Goal: Find specific page/section: Find specific page/section

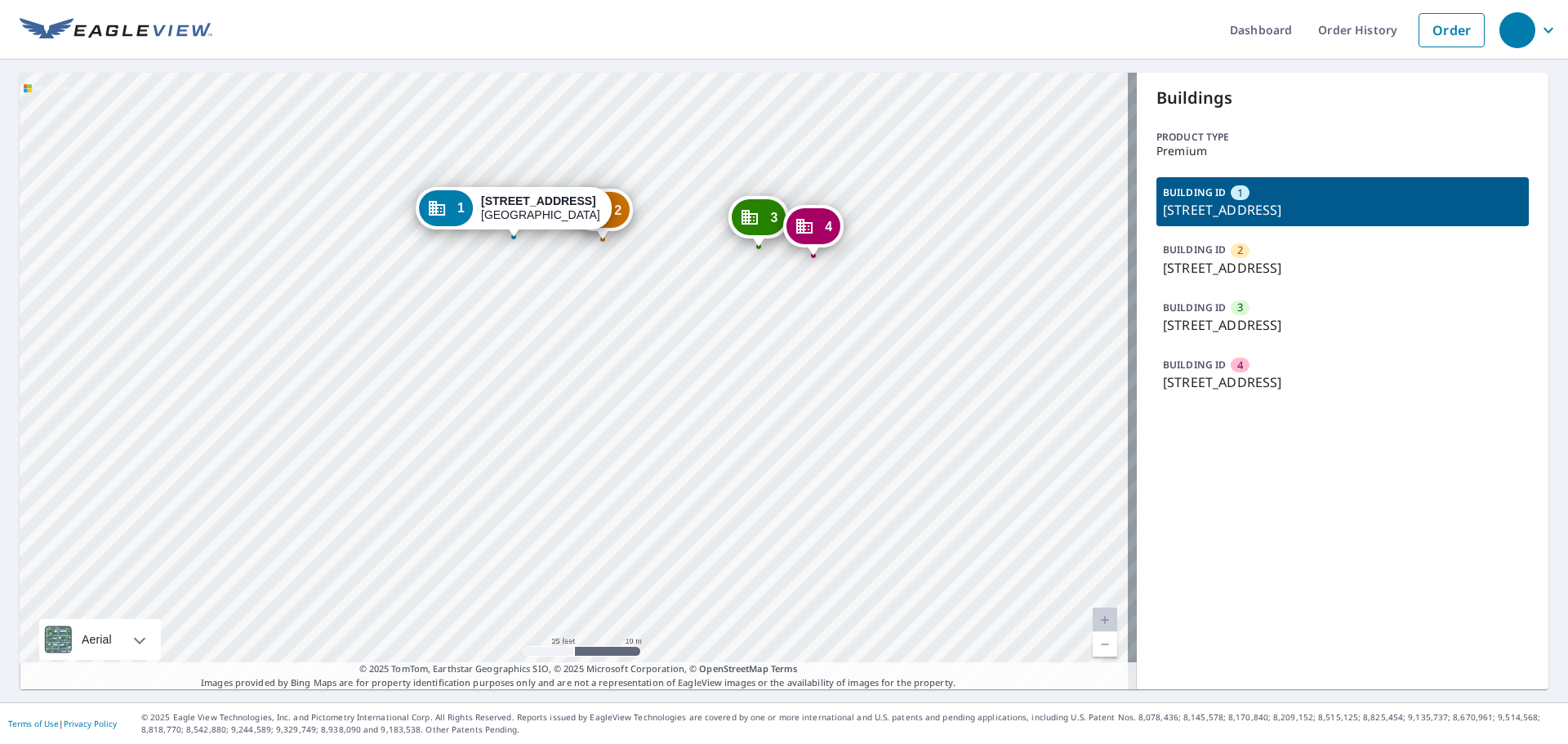
drag, startPoint x: 1190, startPoint y: 275, endPoint x: 1270, endPoint y: 275, distance: 80.0
click at [1270, 275] on p "[STREET_ADDRESS]" at bounding box center [1343, 268] width 359 height 20
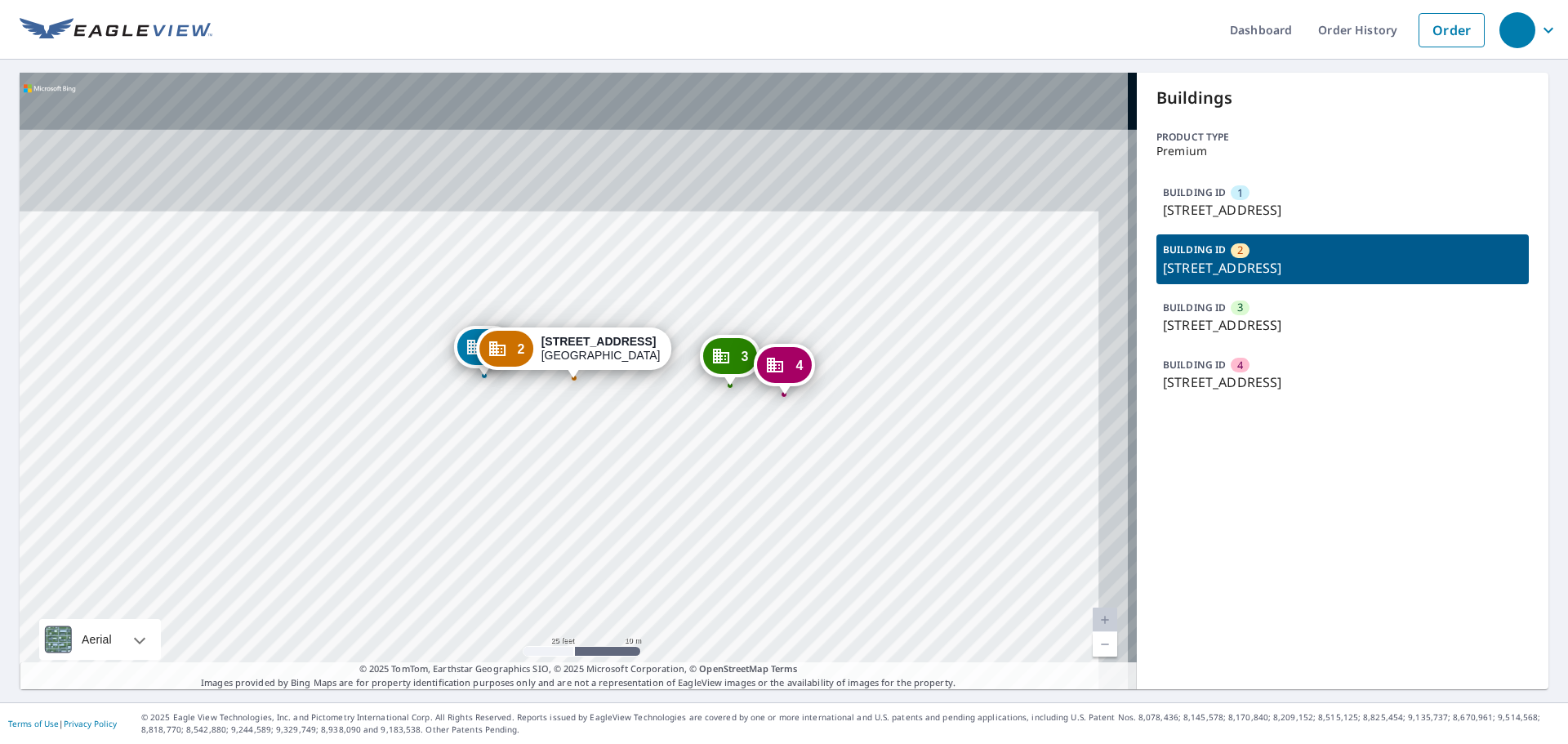
copy p "E Baseline Rd"
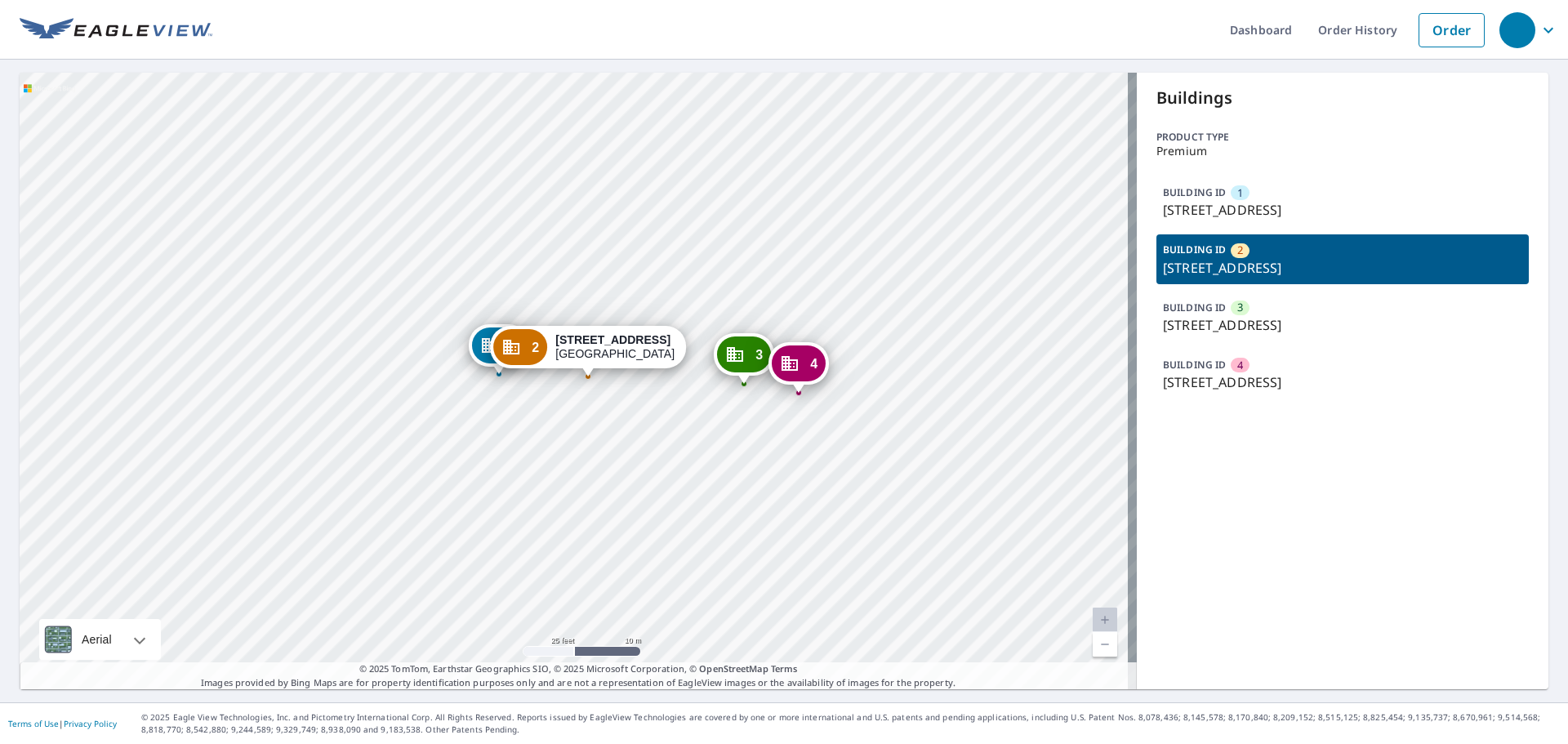
drag, startPoint x: 1155, startPoint y: 205, endPoint x: 1392, endPoint y: 202, distance: 237.0
click at [1392, 202] on p "[STREET_ADDRESS]" at bounding box center [1343, 211] width 359 height 20
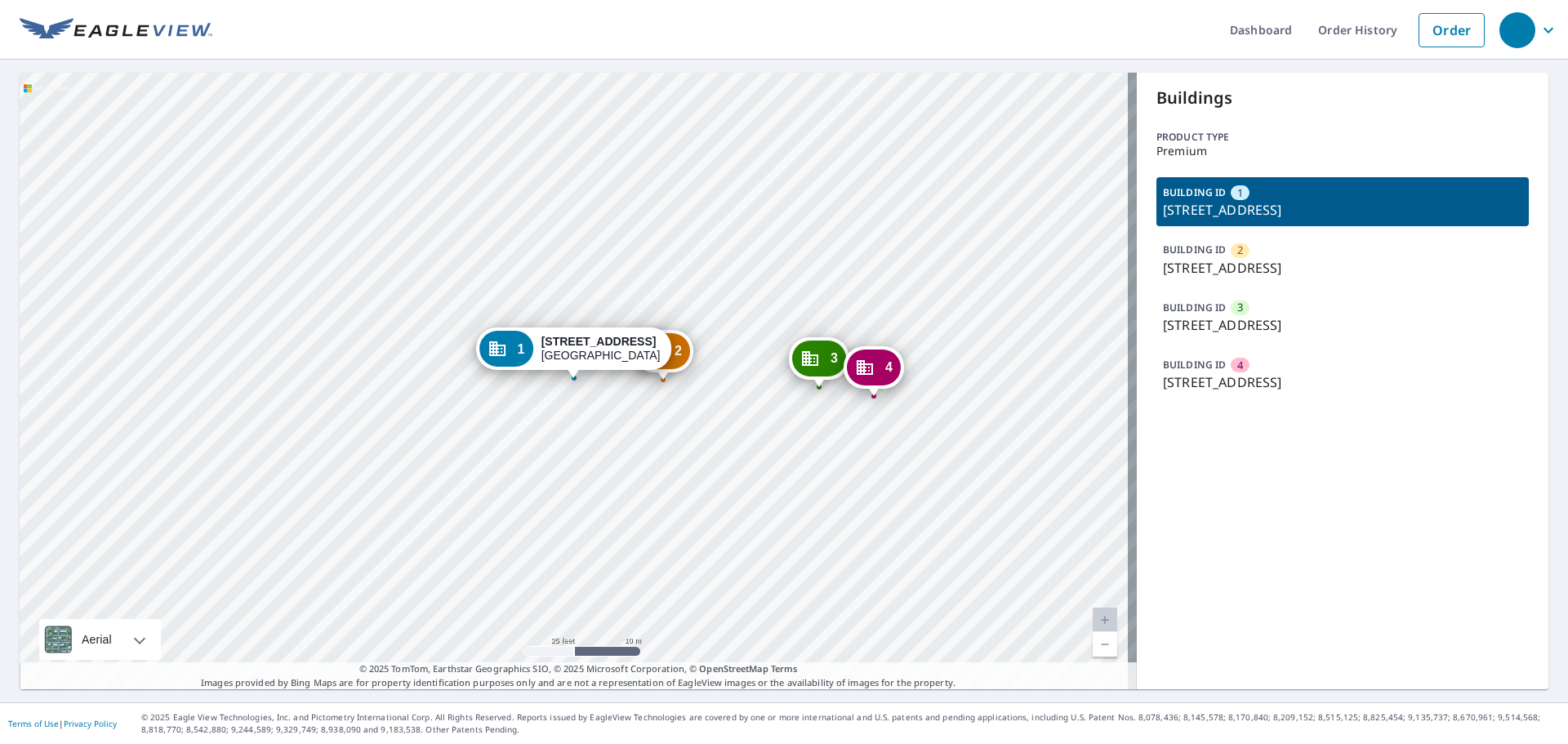
copy p "[STREET_ADDRESS]"
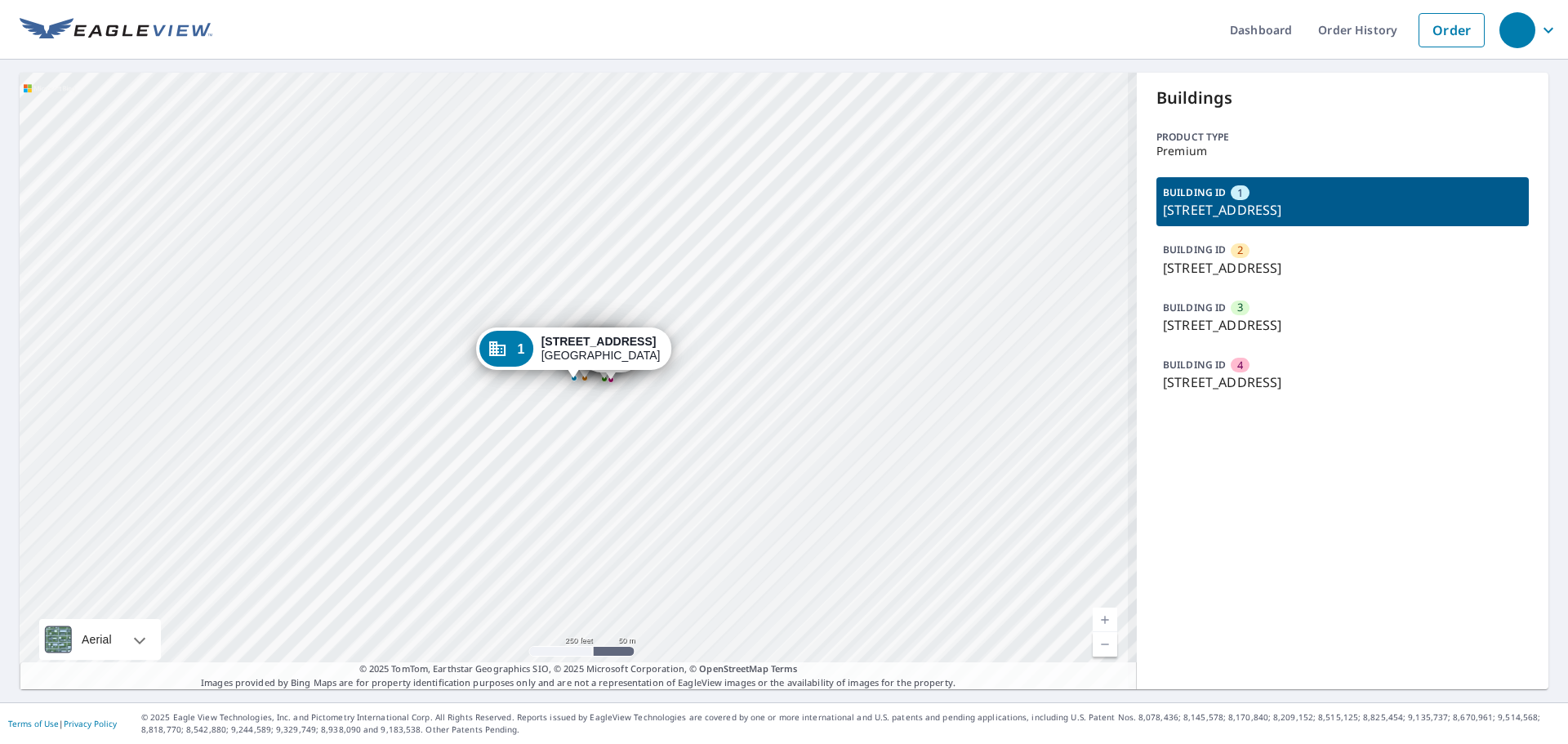
click at [1190, 255] on p "BUILDING ID" at bounding box center [1195, 250] width 63 height 14
